Goal: Task Accomplishment & Management: Manage account settings

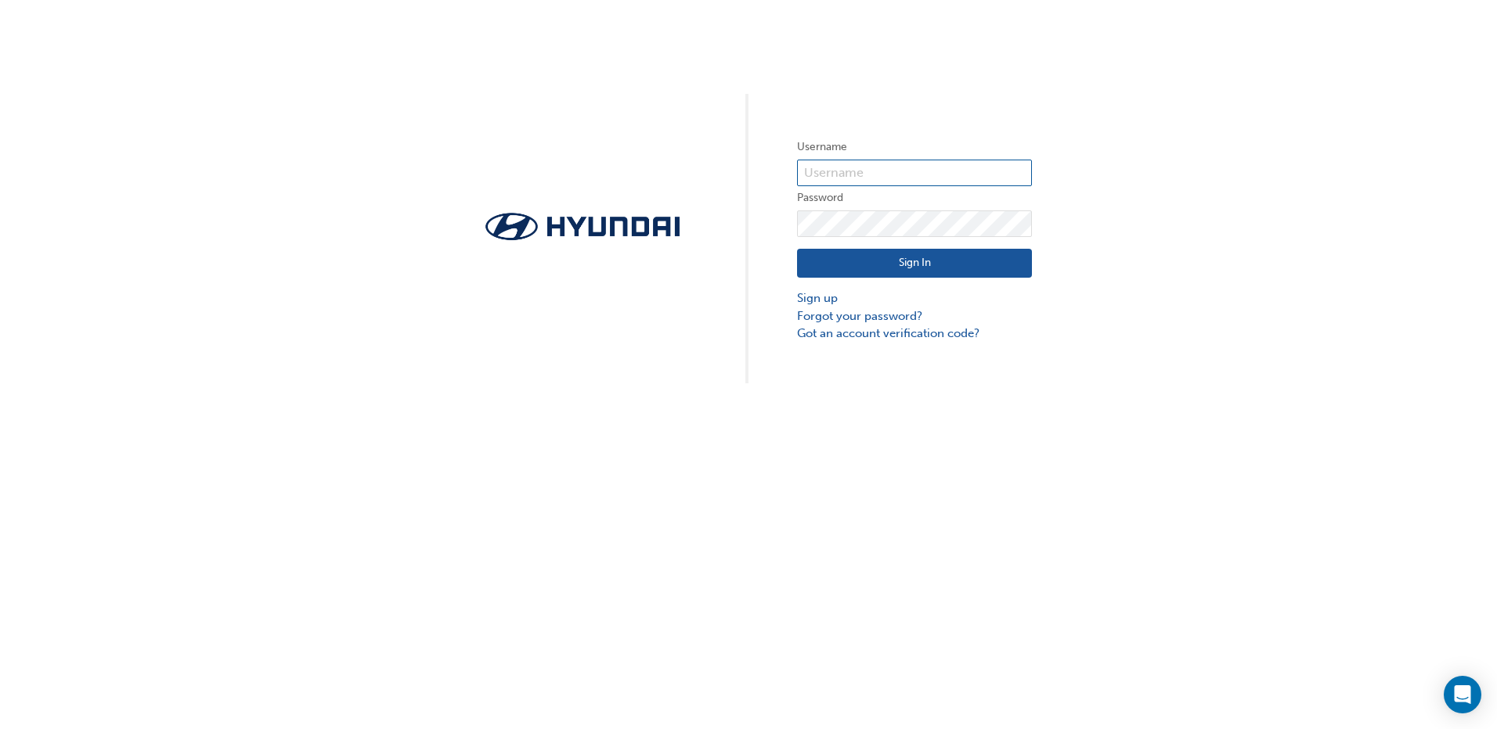
type input "728015"
click at [918, 262] on button "Sign In" at bounding box center [914, 264] width 235 height 30
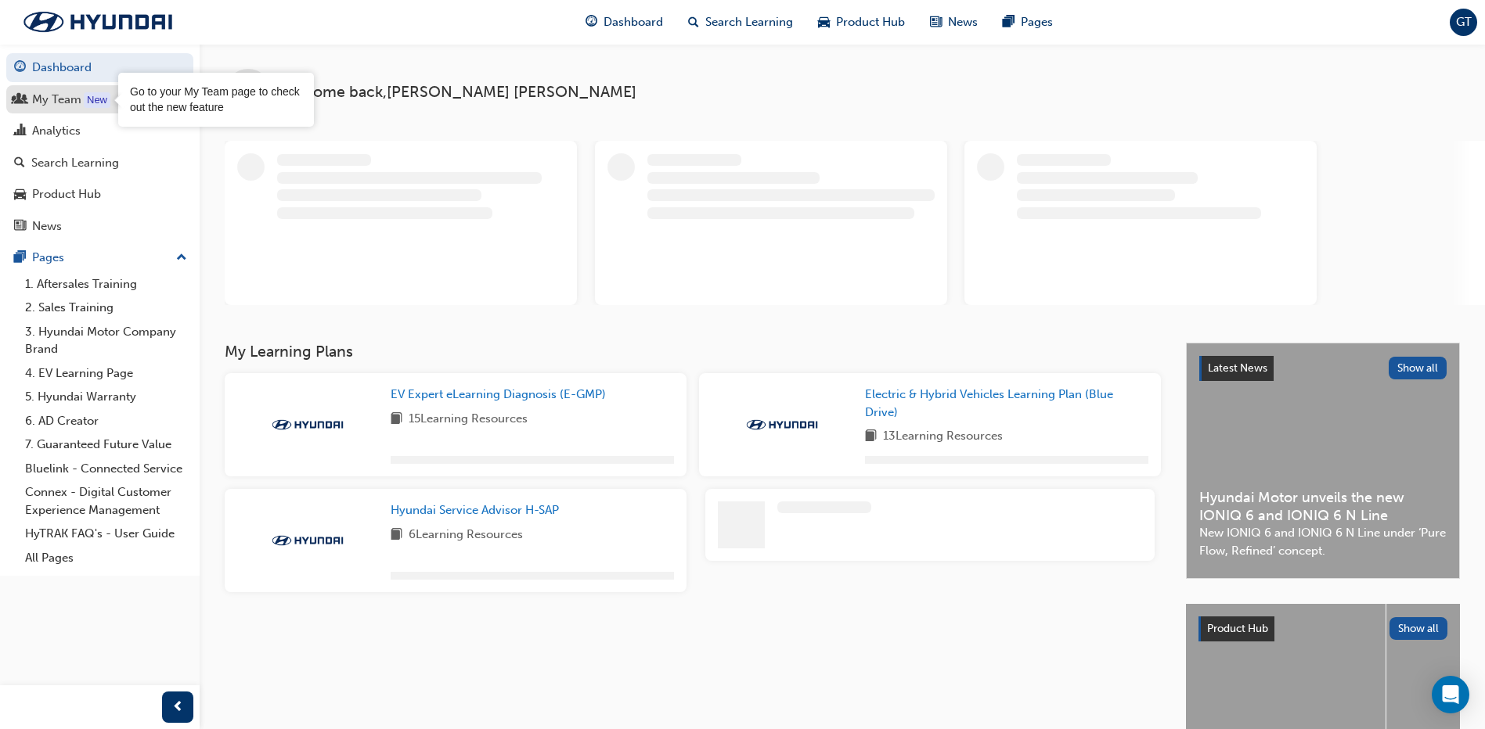
click at [99, 106] on div "New" at bounding box center [97, 100] width 27 height 16
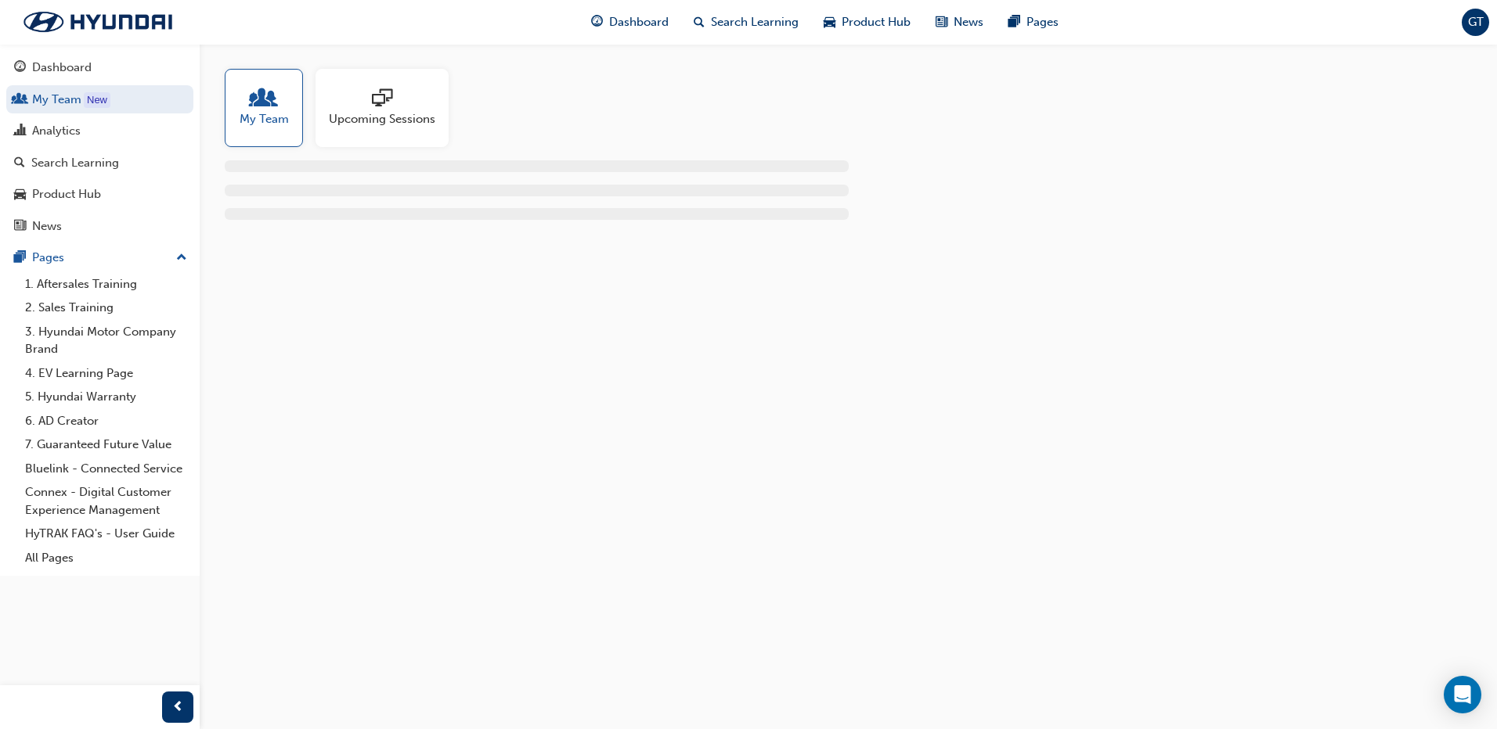
click at [387, 110] on span "sessionType_ONLINE_URL-icon" at bounding box center [382, 99] width 20 height 22
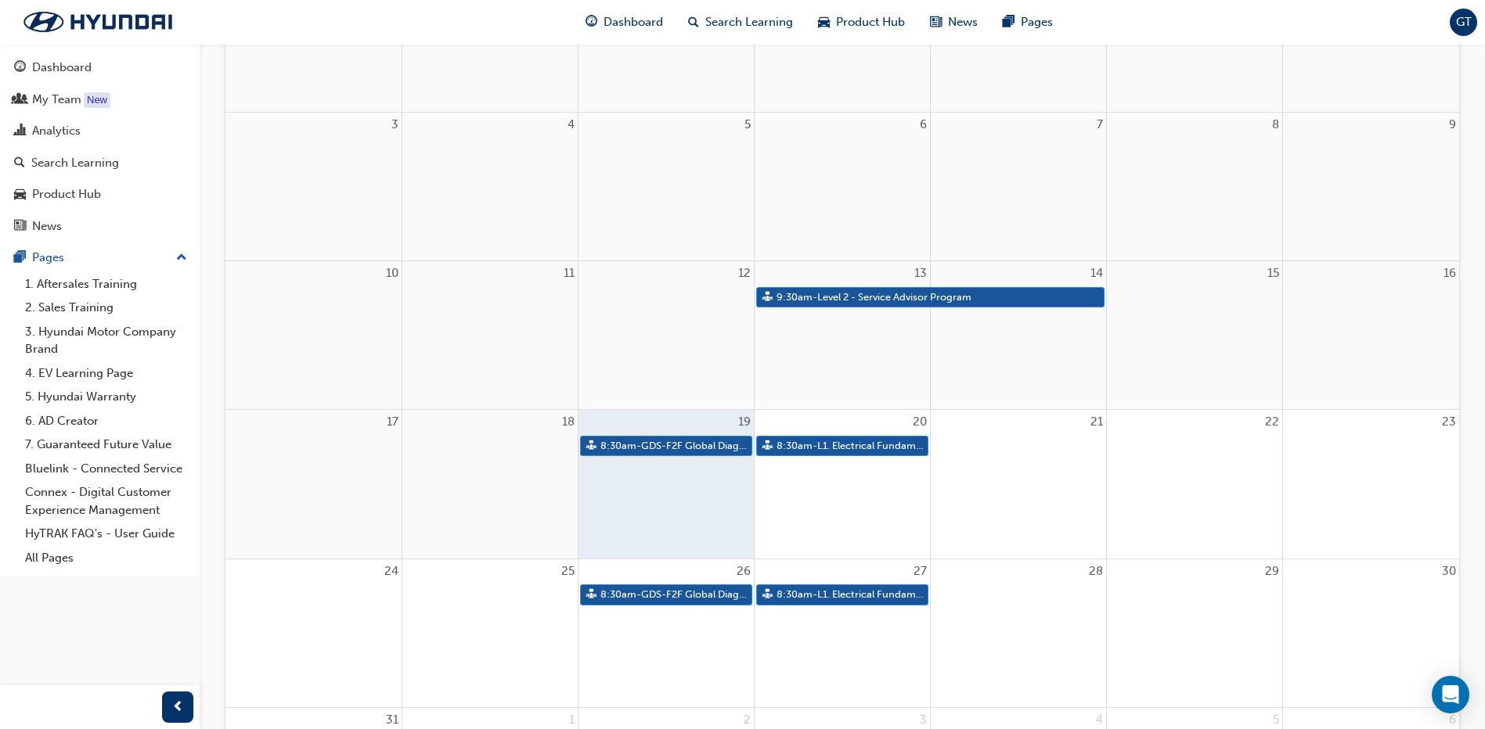
scroll to position [313, 0]
click at [726, 450] on link "8:30am - GDS-F2F Global Diagnostic System" at bounding box center [666, 447] width 172 height 21
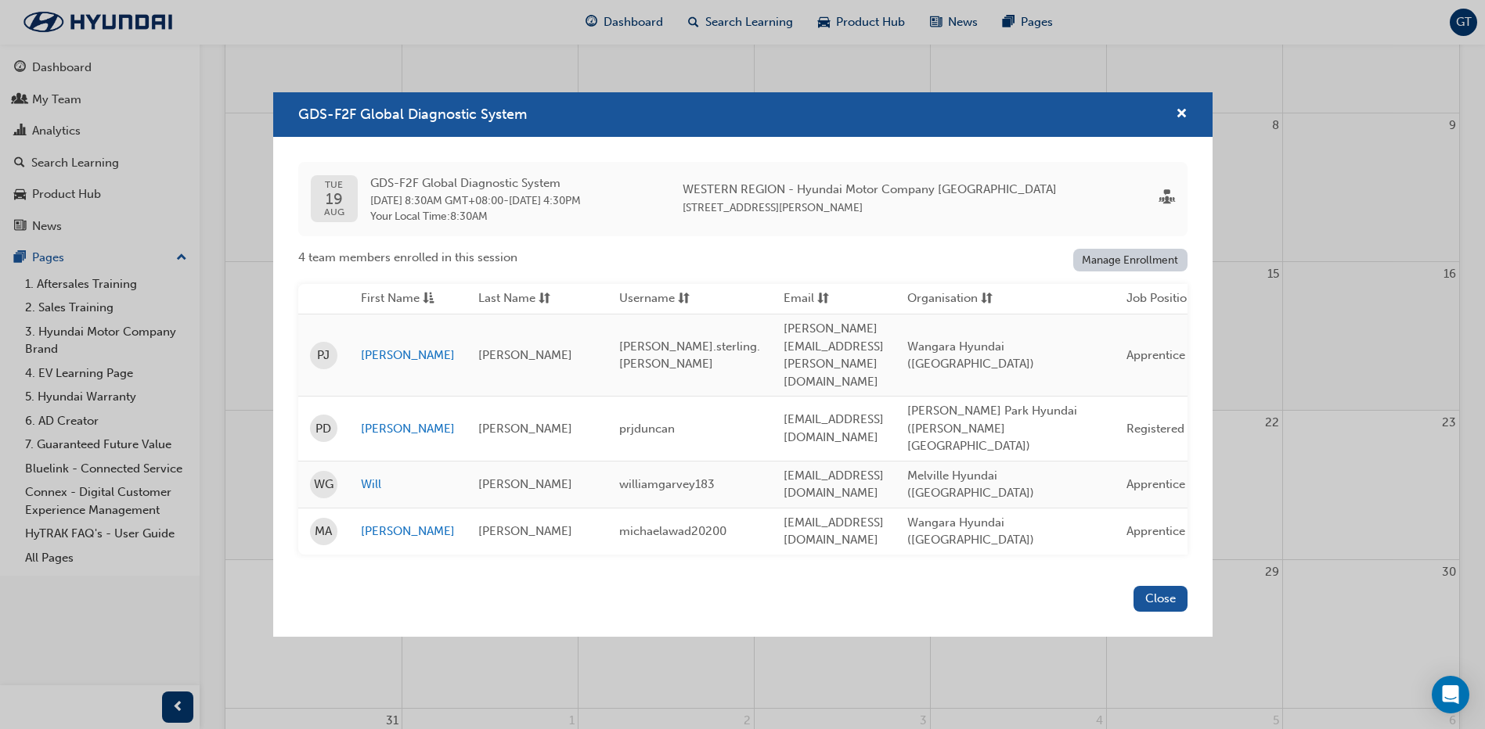
scroll to position [391, 0]
click at [1186, 122] on span "cross-icon" at bounding box center [1182, 115] width 12 height 14
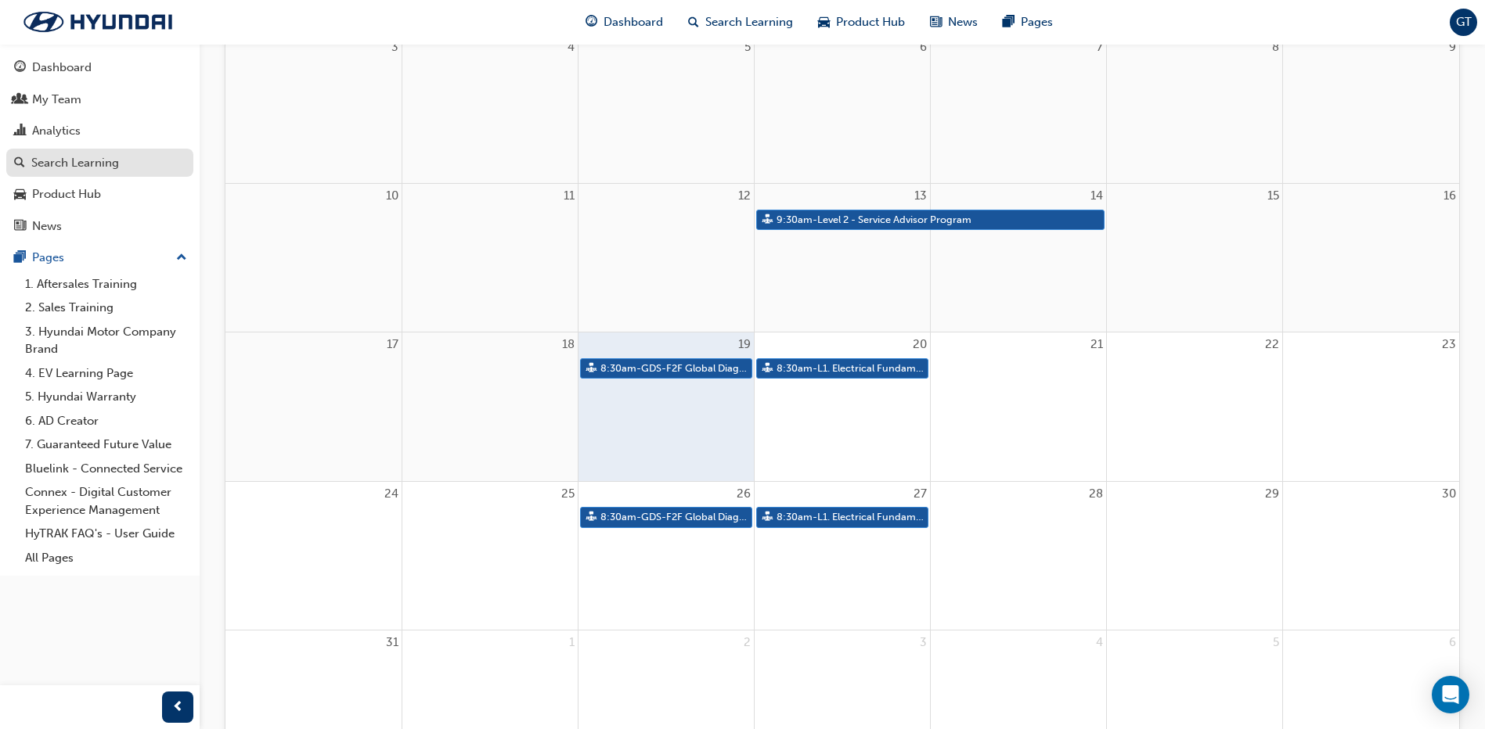
click at [77, 164] on div "Search Learning" at bounding box center [75, 163] width 88 height 18
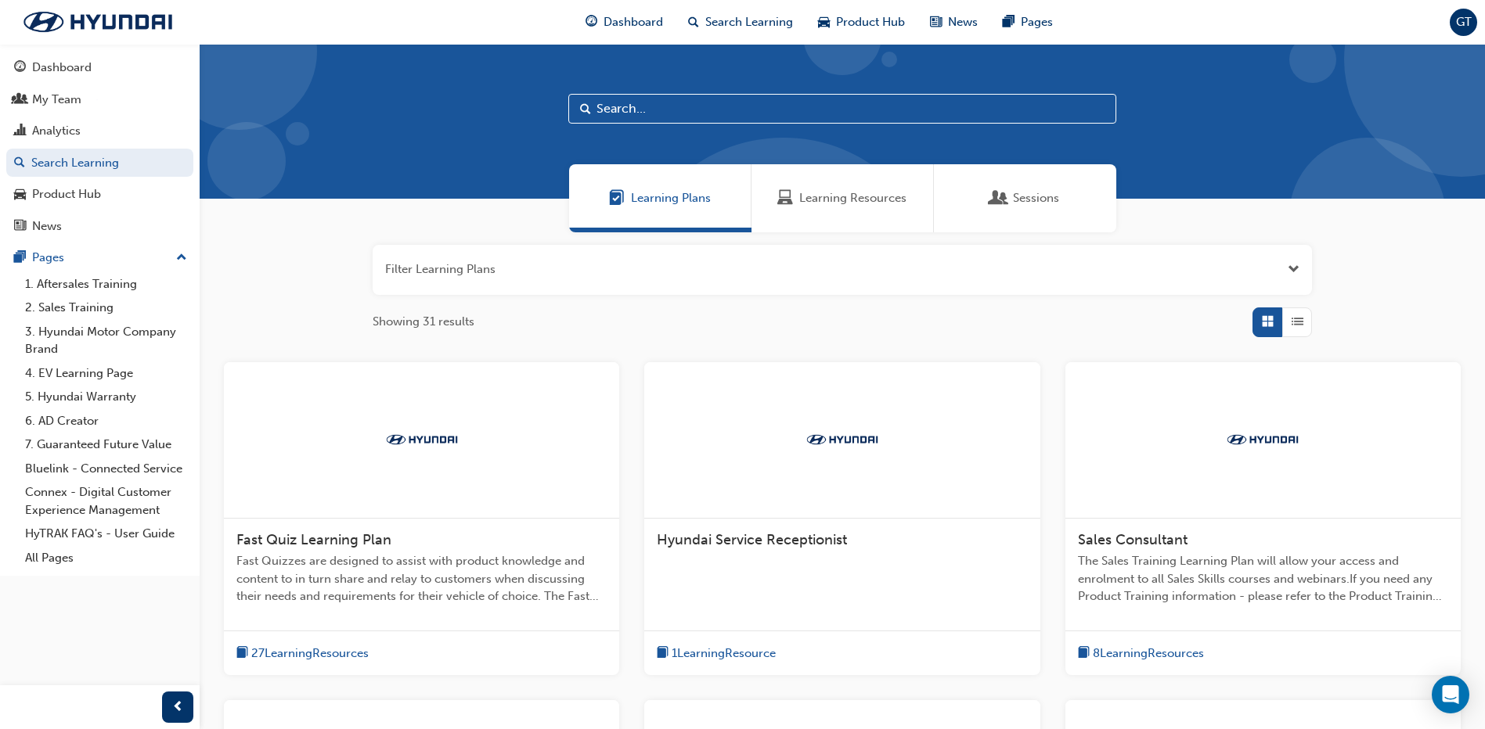
click at [1024, 202] on span "Sessions" at bounding box center [1036, 198] width 46 height 18
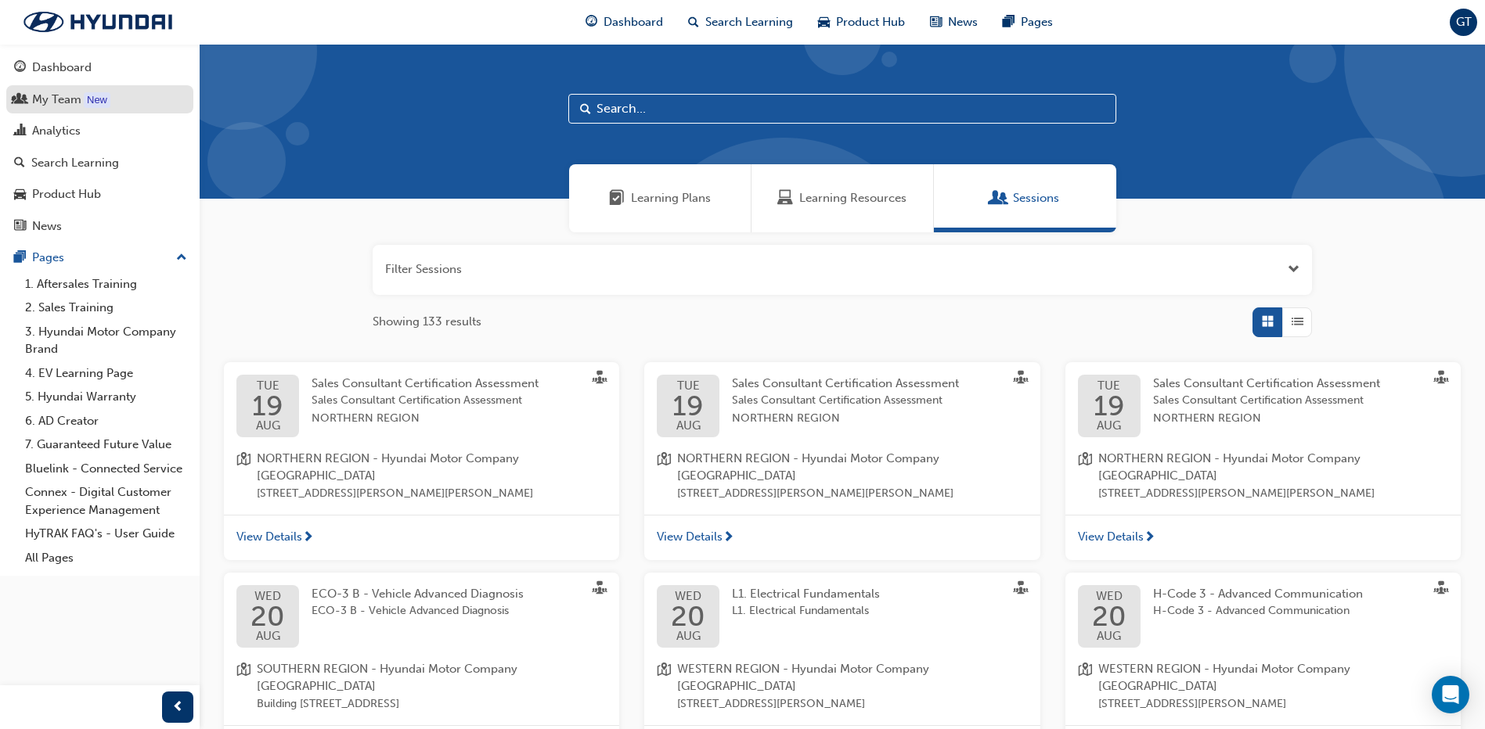
click at [61, 100] on div "My Team" at bounding box center [56, 100] width 49 height 18
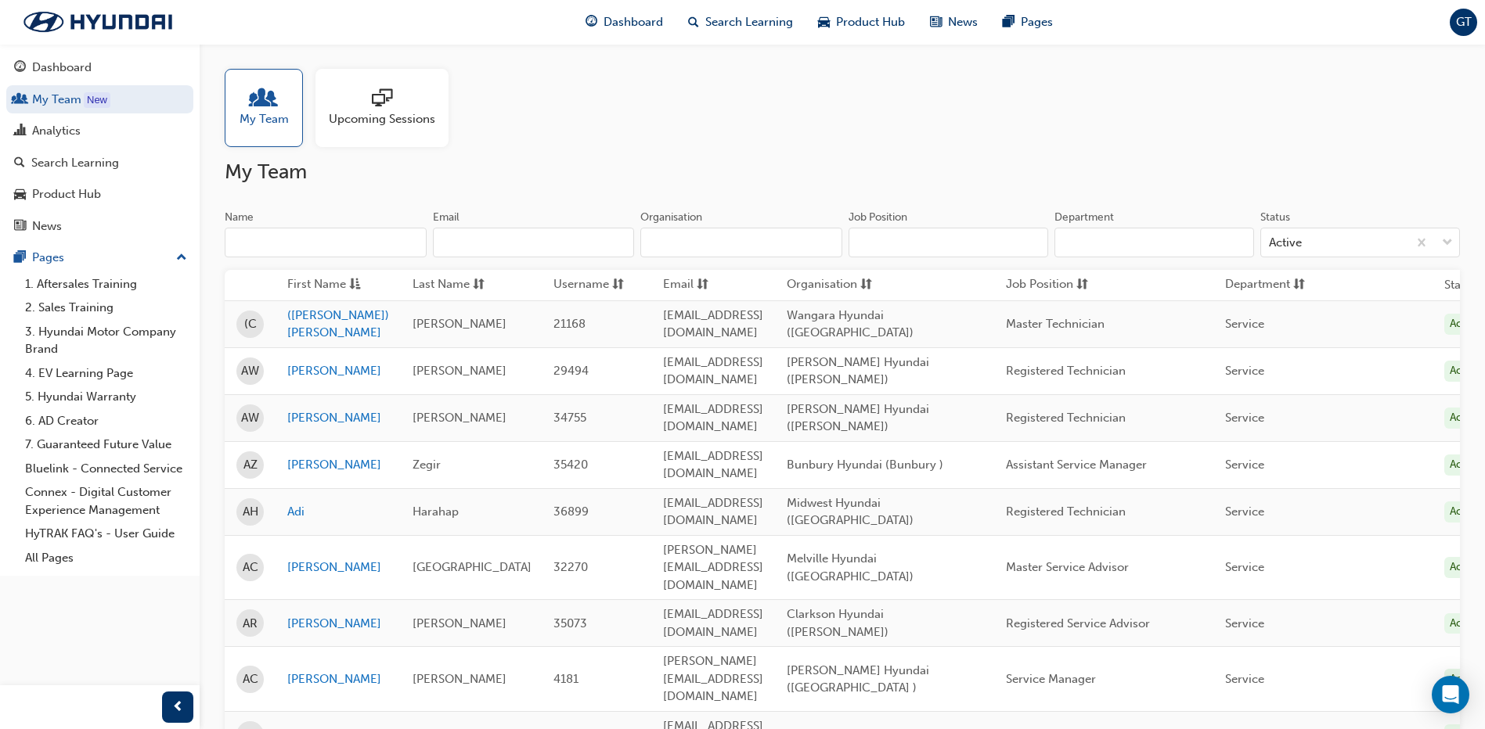
click at [357, 109] on div at bounding box center [382, 99] width 106 height 22
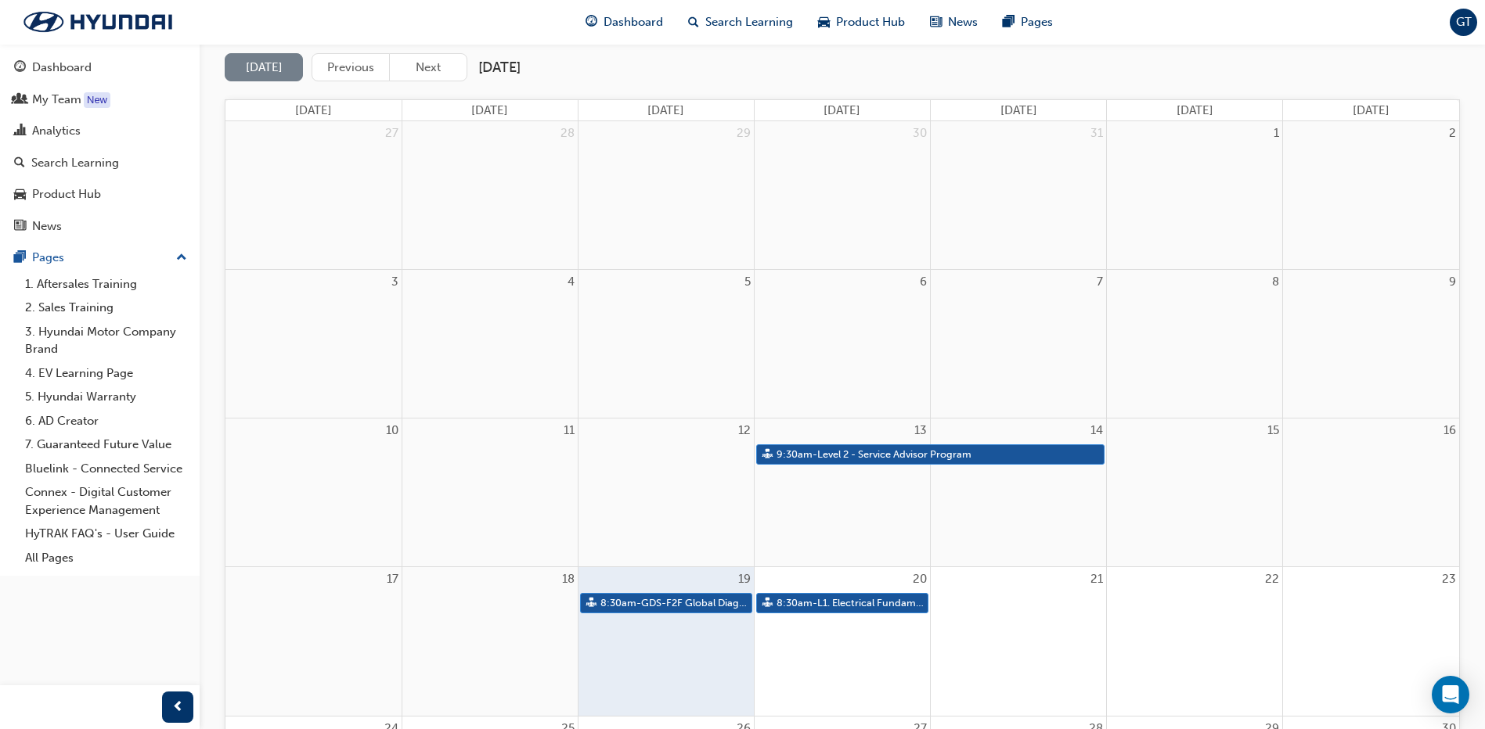
scroll to position [235, 0]
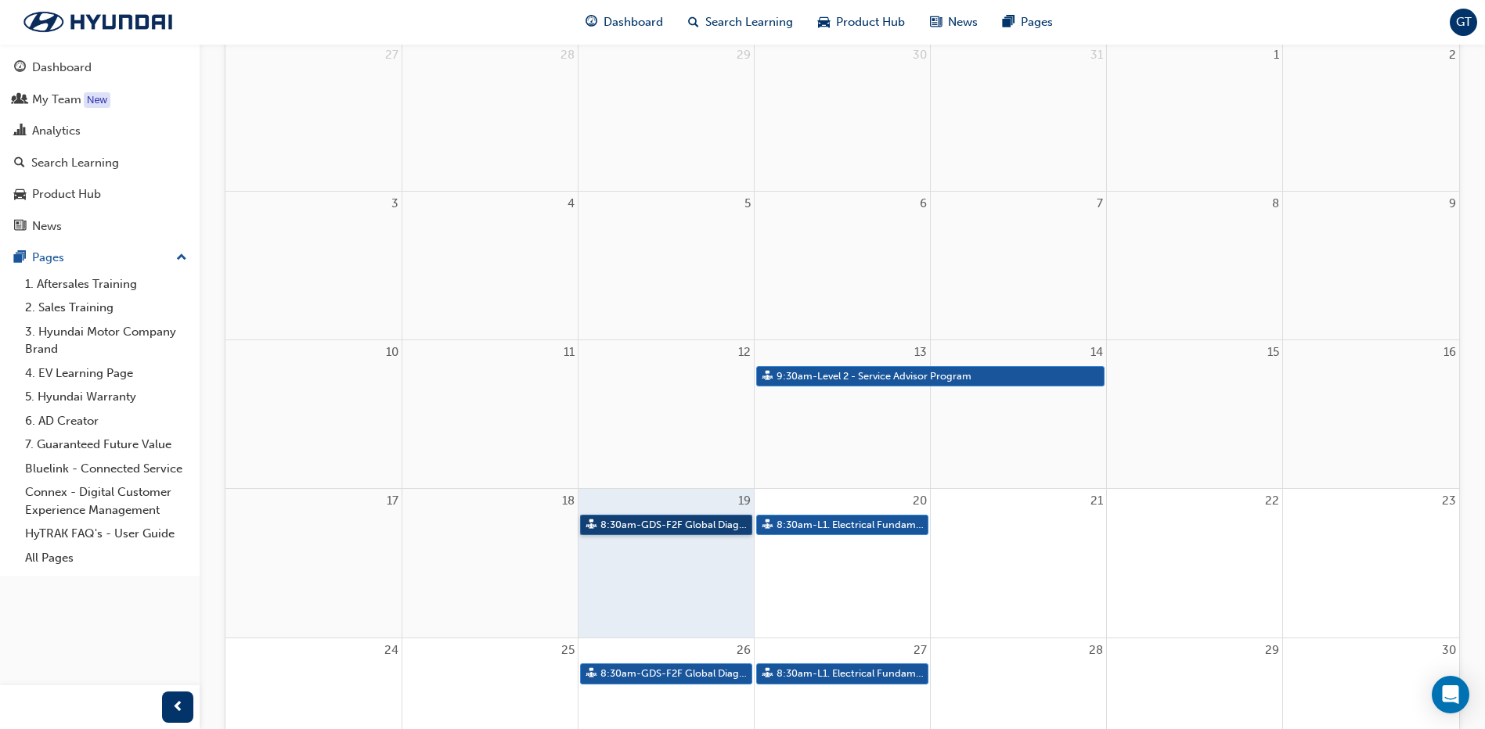
click at [708, 517] on link "8:30am - GDS-F2F Global Diagnostic System" at bounding box center [666, 525] width 172 height 21
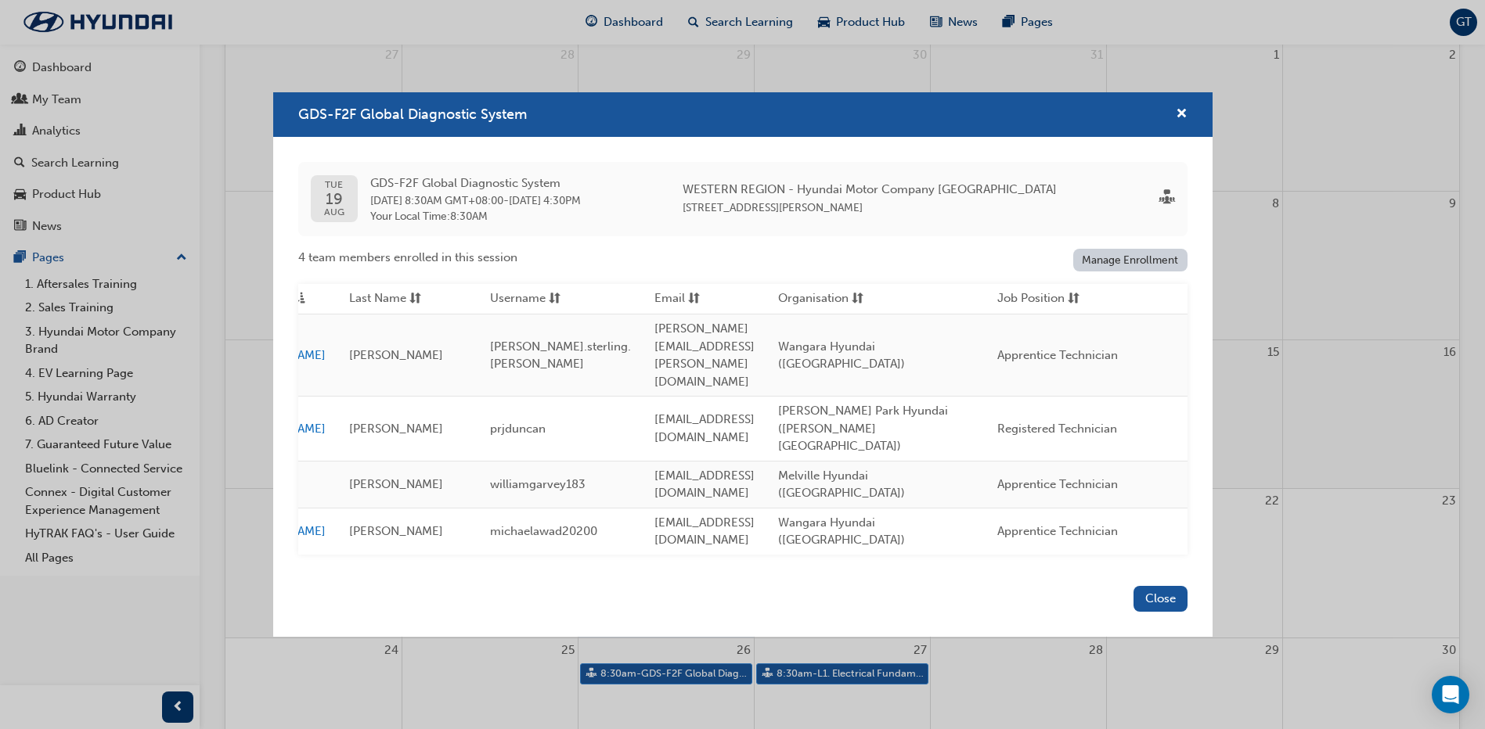
scroll to position [0, 0]
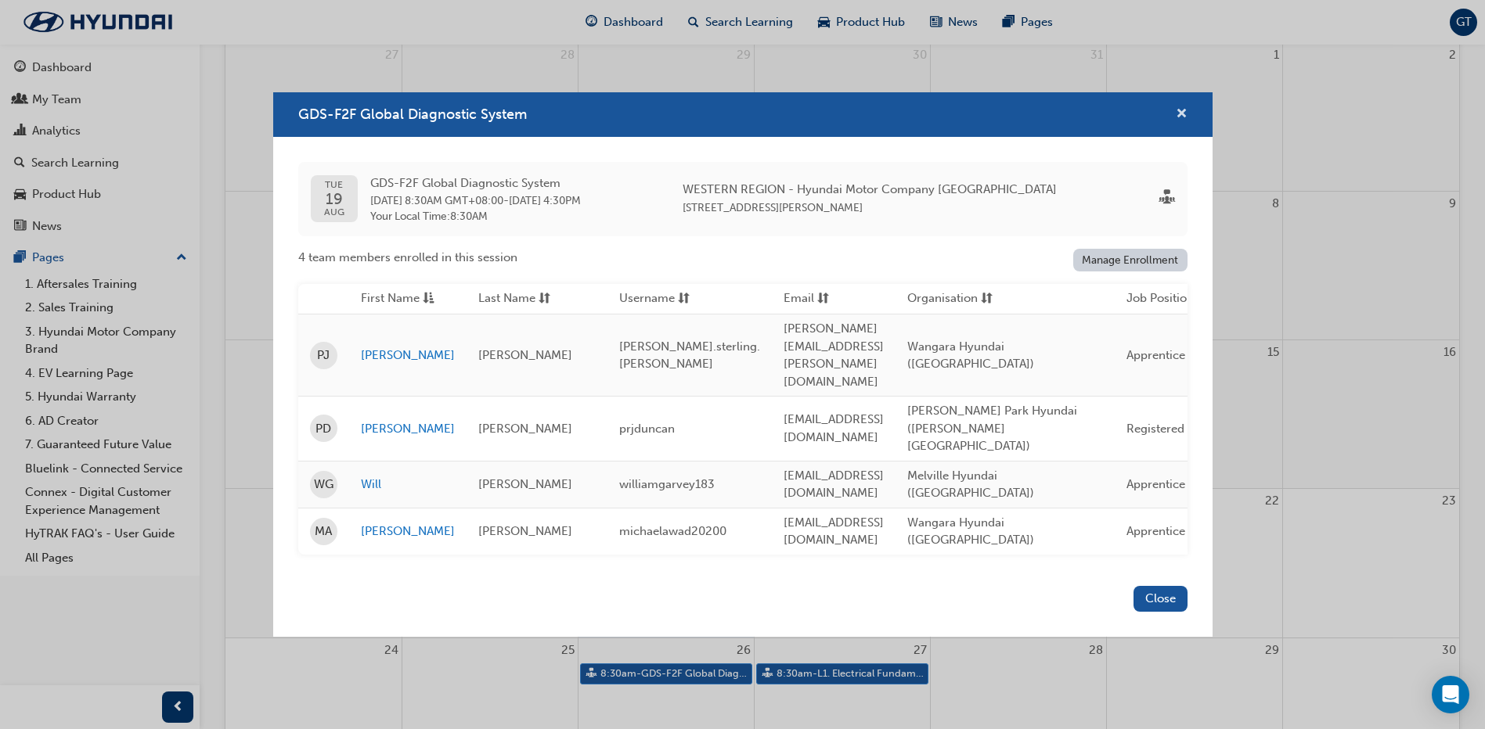
drag, startPoint x: 1180, startPoint y: 146, endPoint x: 1163, endPoint y: 148, distance: 17.4
click at [1180, 122] on span "cross-icon" at bounding box center [1182, 115] width 12 height 14
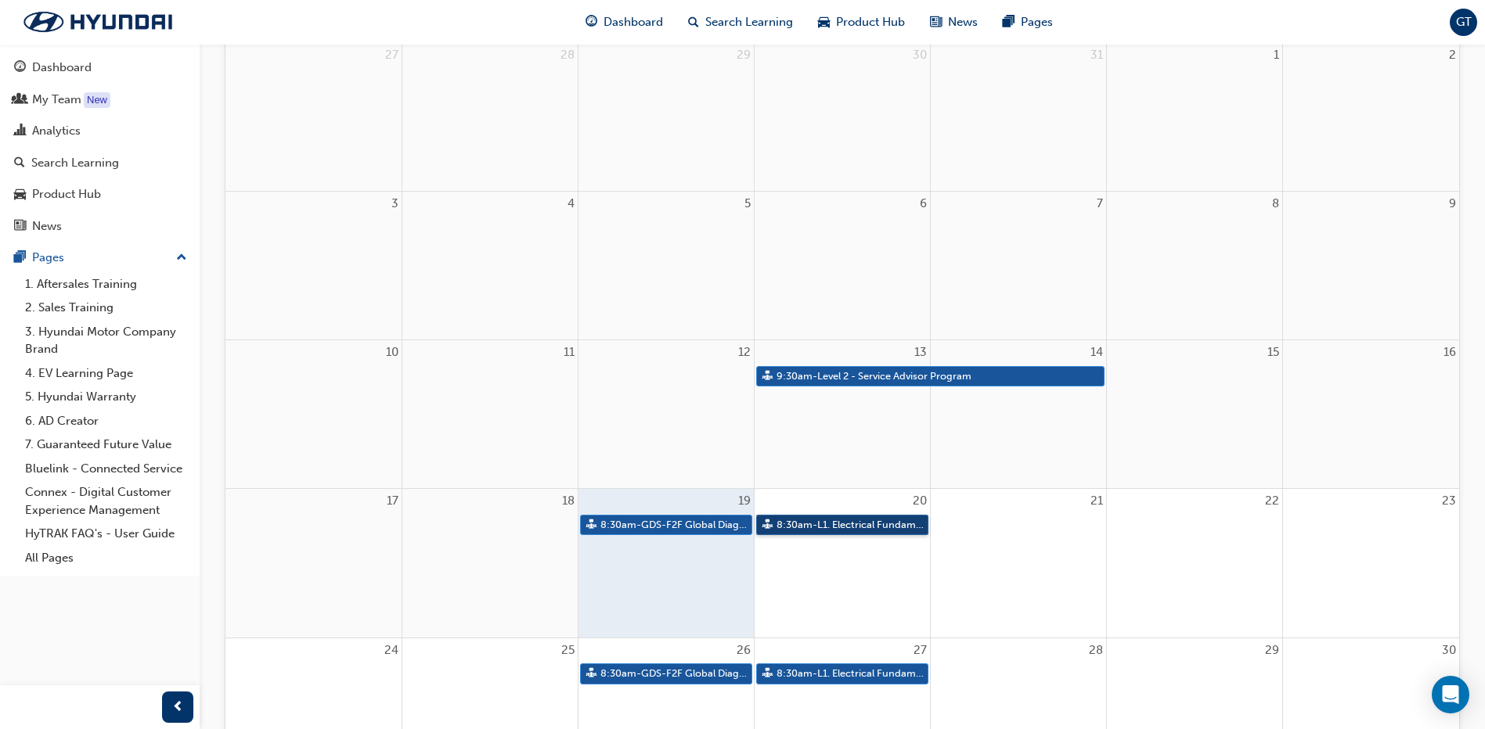
click at [885, 524] on link "8:30am - L1. Electrical Fundamentals" at bounding box center [842, 525] width 172 height 21
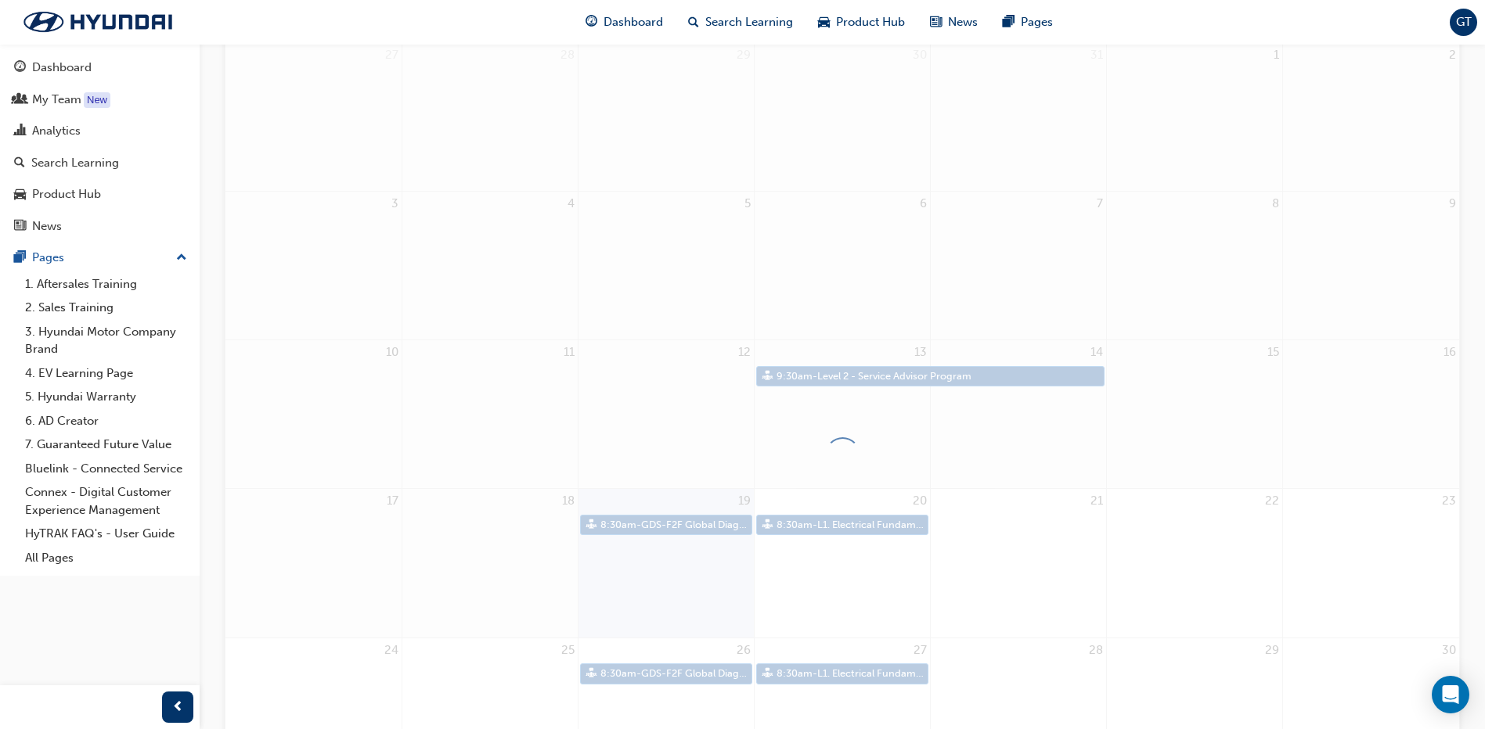
click at [885, 524] on div at bounding box center [842, 455] width 1235 height 961
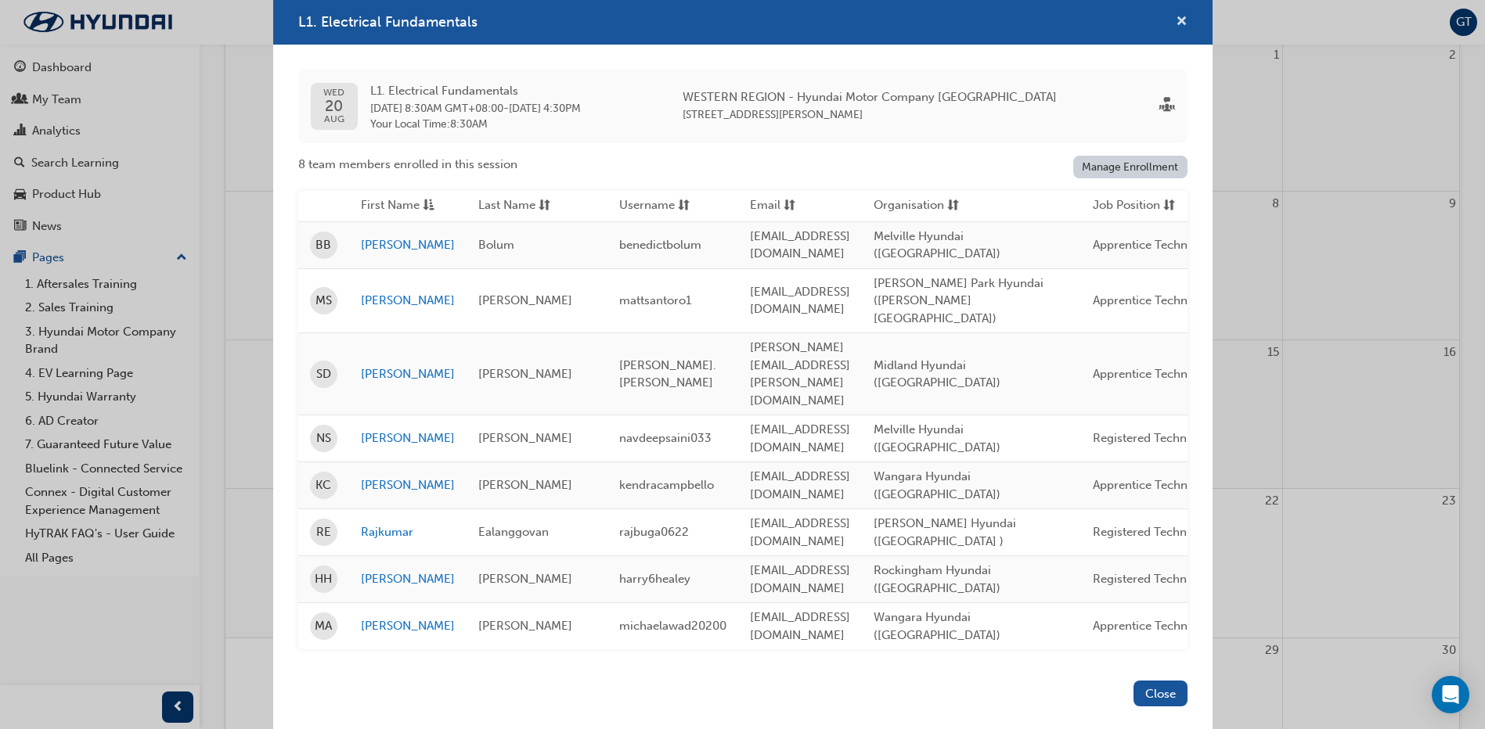
click at [1180, 30] on span "cross-icon" at bounding box center [1182, 23] width 12 height 14
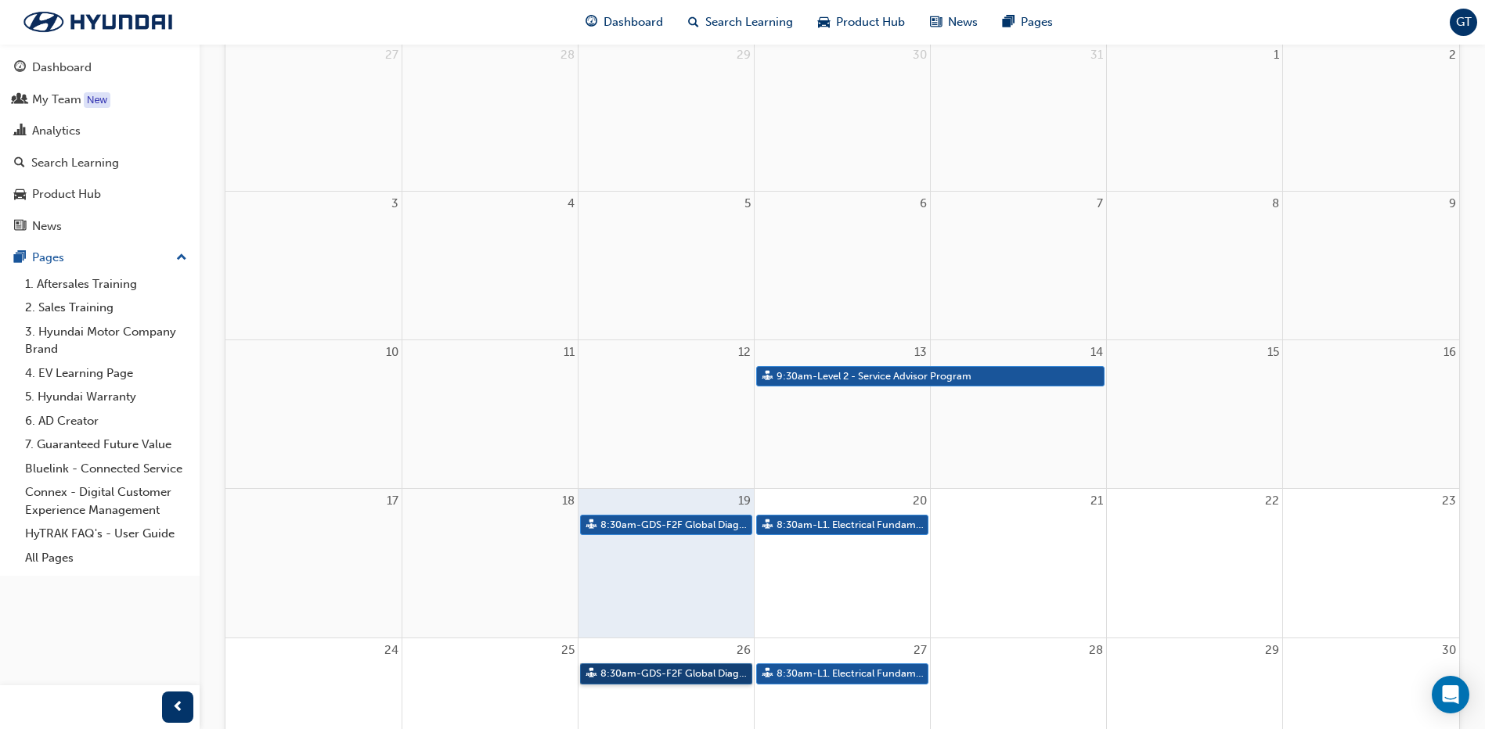
click at [701, 672] on link "8:30am - GDS-F2F Global Diagnostic System" at bounding box center [666, 674] width 172 height 21
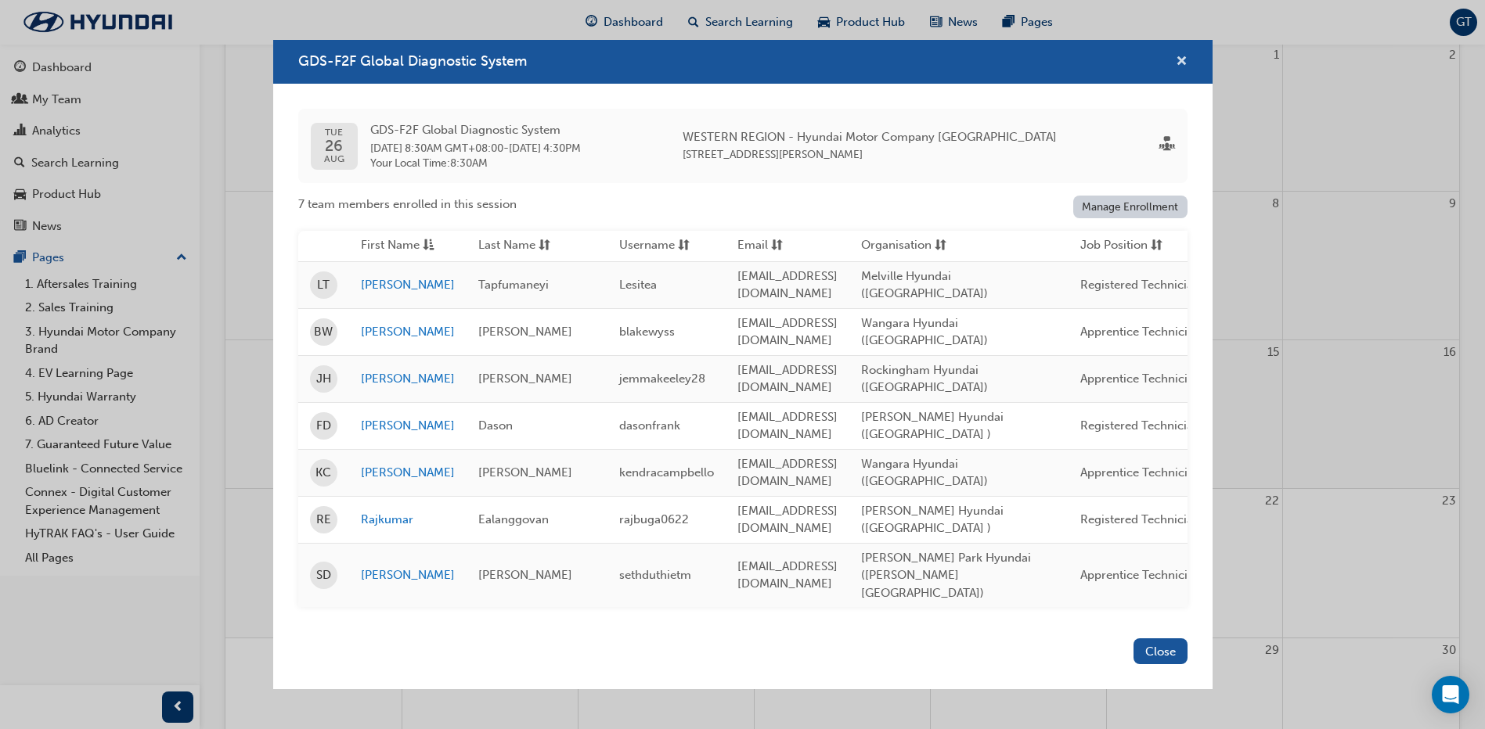
click at [1181, 70] on span "cross-icon" at bounding box center [1182, 63] width 12 height 14
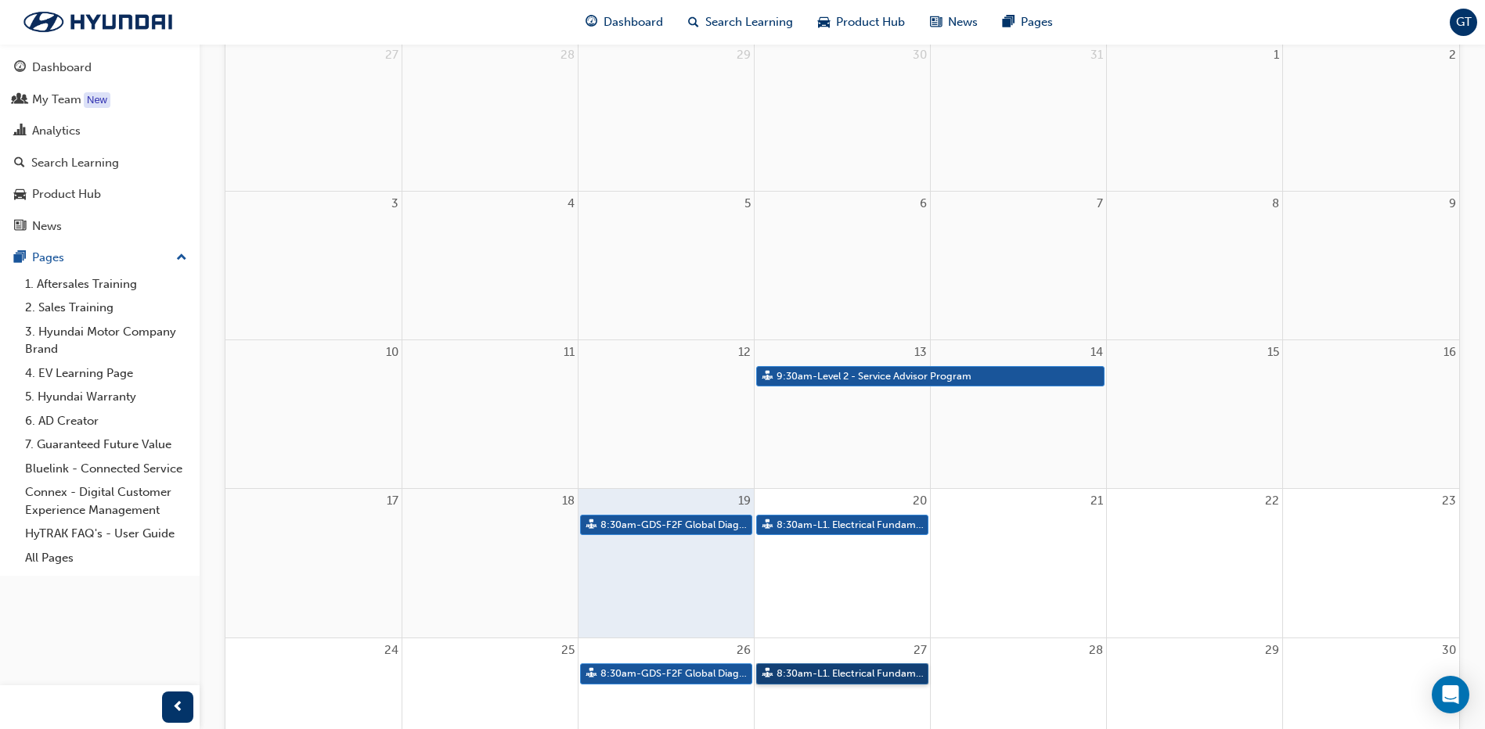
click at [893, 673] on link "8:30am - L1. Electrical Fundamentals" at bounding box center [842, 674] width 172 height 21
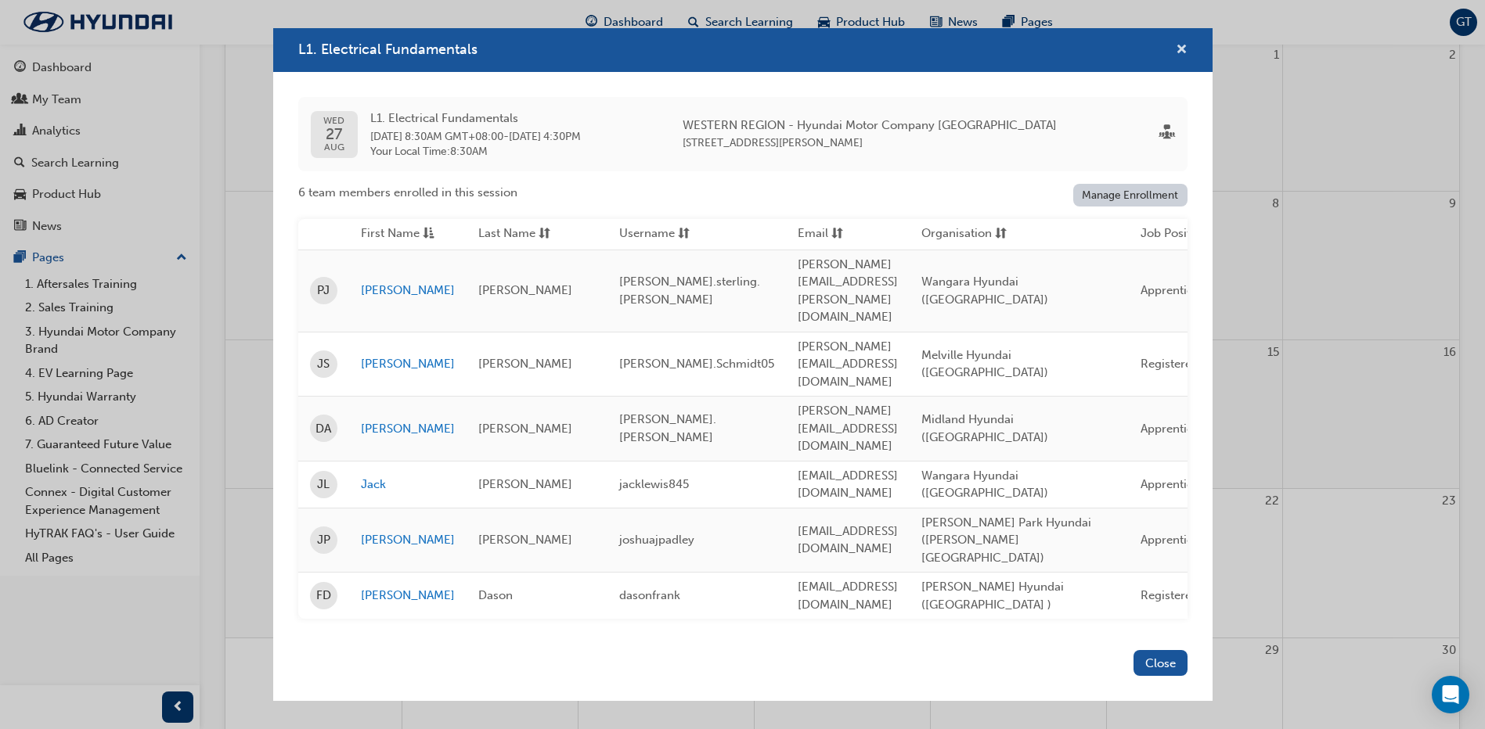
click at [1177, 58] on span "cross-icon" at bounding box center [1182, 51] width 12 height 14
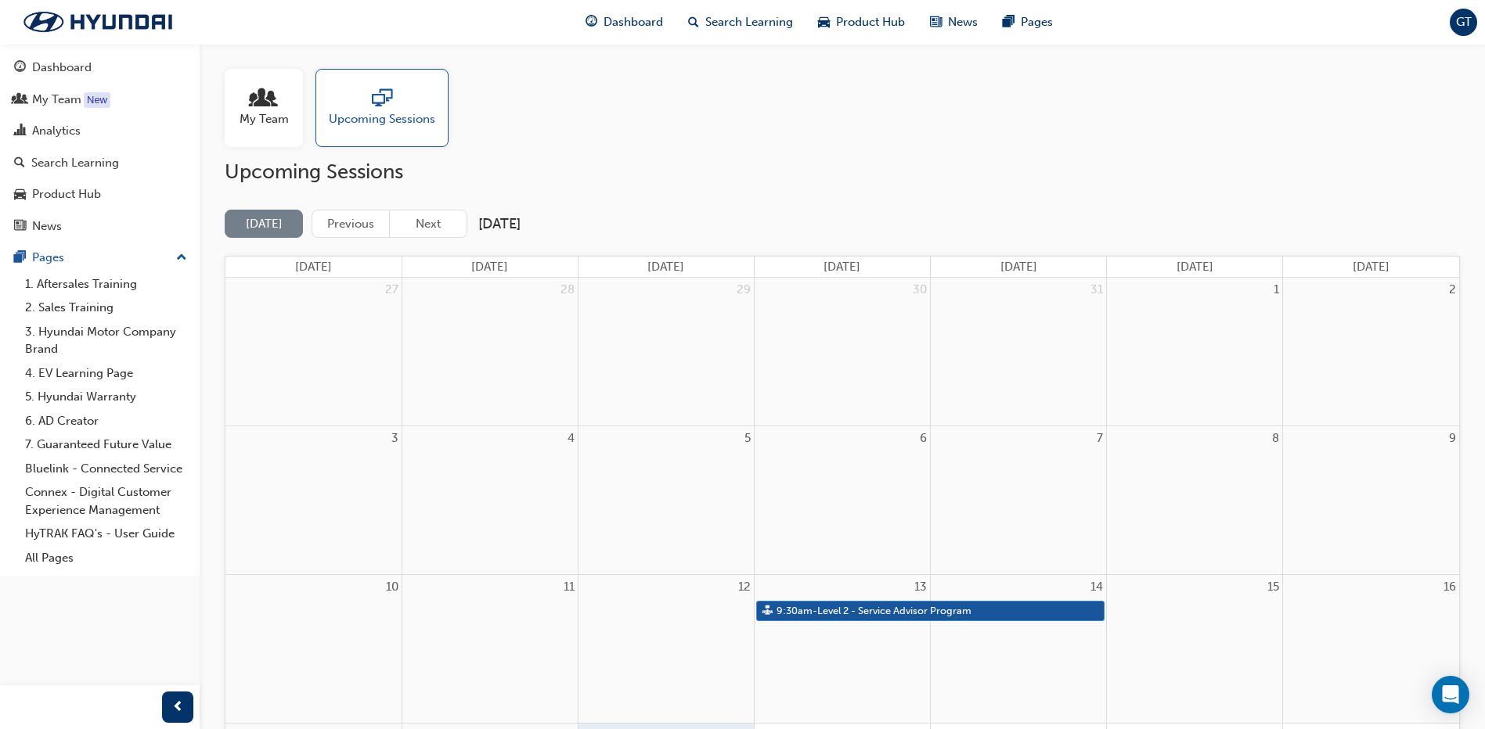
click at [1468, 20] on span "GT" at bounding box center [1464, 22] width 16 height 18
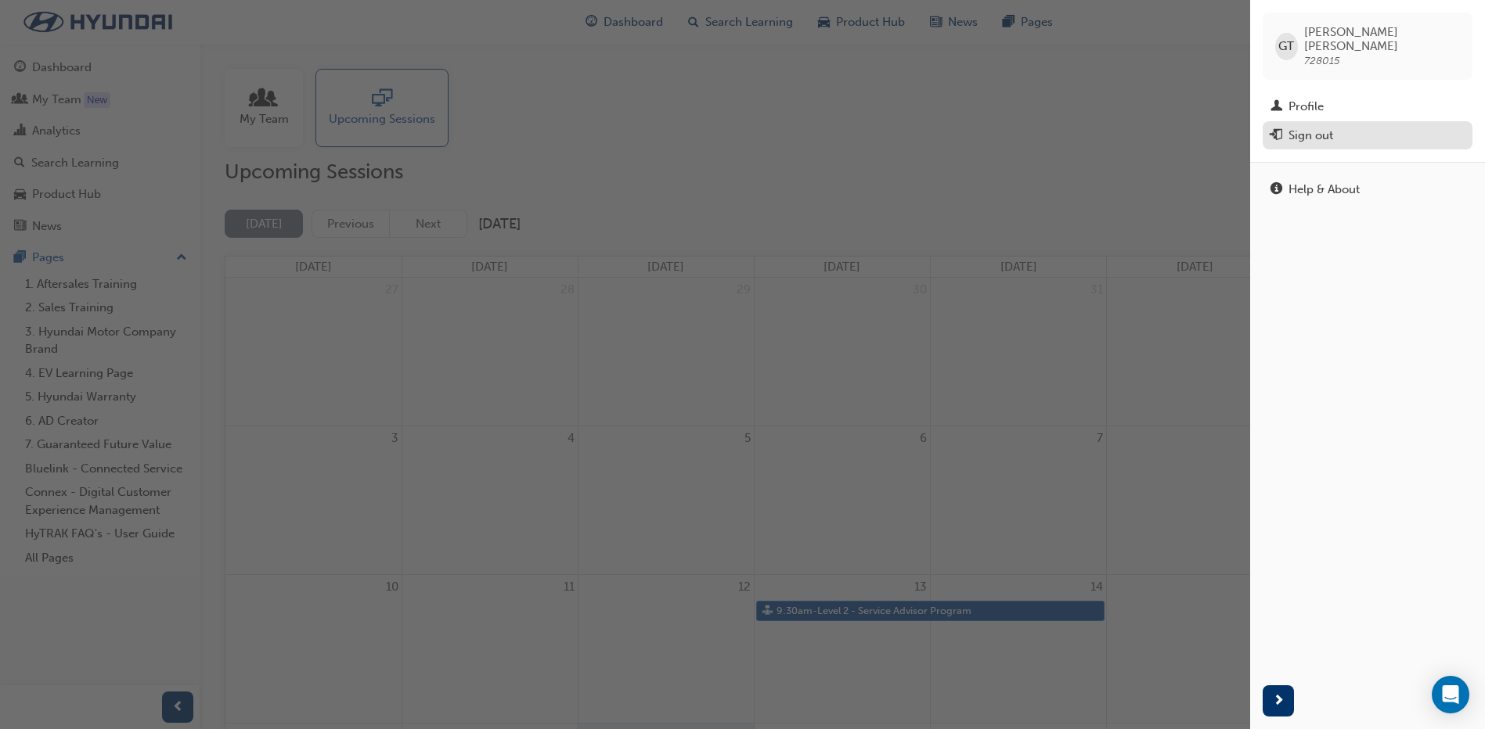
click at [1335, 126] on div "Sign out" at bounding box center [1367, 136] width 194 height 20
